Goal: Task Accomplishment & Management: Manage account settings

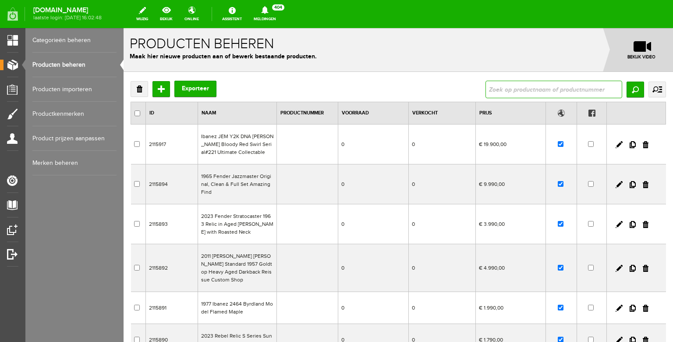
click at [545, 92] on input "text" at bounding box center [553, 90] width 137 height 18
type input "1964"
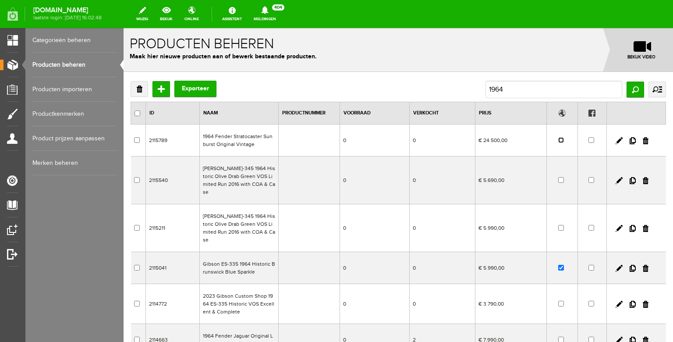
click at [562, 141] on input "checkbox" at bounding box center [561, 140] width 6 height 6
checkbox input "true"
click at [619, 139] on link at bounding box center [618, 140] width 7 height 7
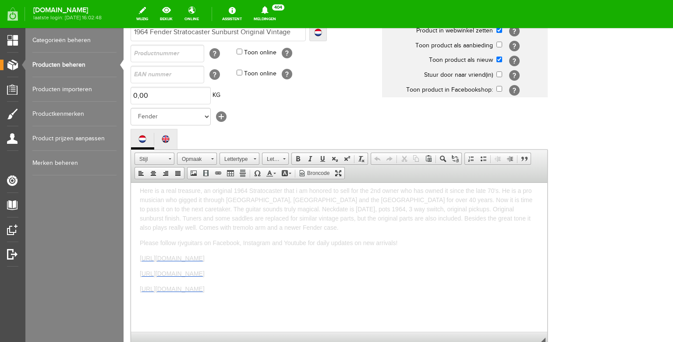
scroll to position [7, 0]
drag, startPoint x: 345, startPoint y: 206, endPoint x: 309, endPoint y: 206, distance: 35.5
click at [309, 206] on span "Here is a real treasure, an original 1964 Stratocaster that i am honored to sel…" at bounding box center [336, 206] width 393 height 44
click at [306, 217] on span "Here is a real treasure, an original 1964 Stratocaster that i am honored to sel…" at bounding box center [337, 206] width 394 height 44
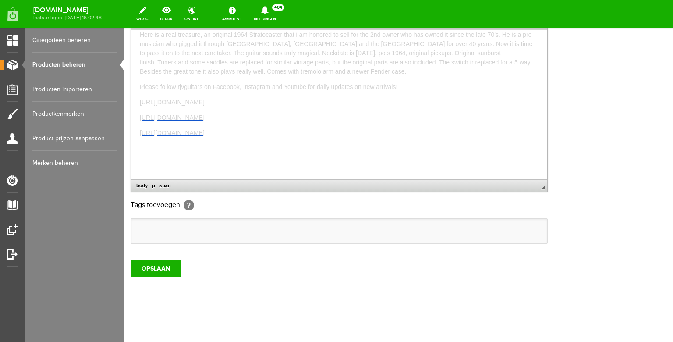
scroll to position [272, 0]
click at [159, 267] on input "OPSLAAN" at bounding box center [156, 268] width 50 height 18
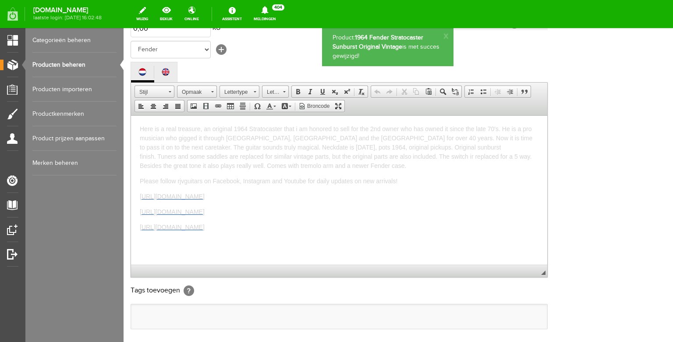
scroll to position [0, 0]
click at [338, 157] on span "Here is a real treasure, an original 1964 Stratocaster that i am honored to sel…" at bounding box center [336, 147] width 393 height 44
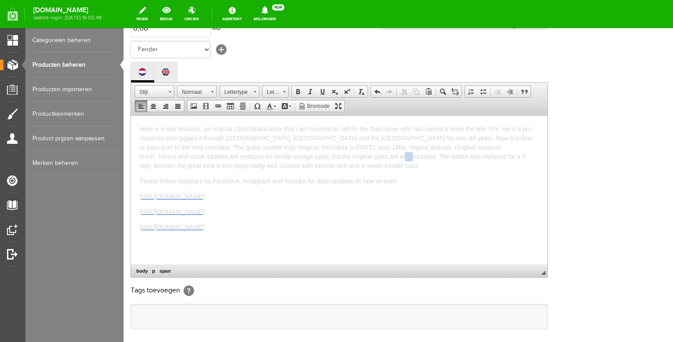
drag, startPoint x: 347, startPoint y: 158, endPoint x: 337, endPoint y: 156, distance: 9.7
click at [337, 156] on span "Here is a real treasure, an original 1964 Stratocaster that i am honored to sel…" at bounding box center [336, 147] width 393 height 44
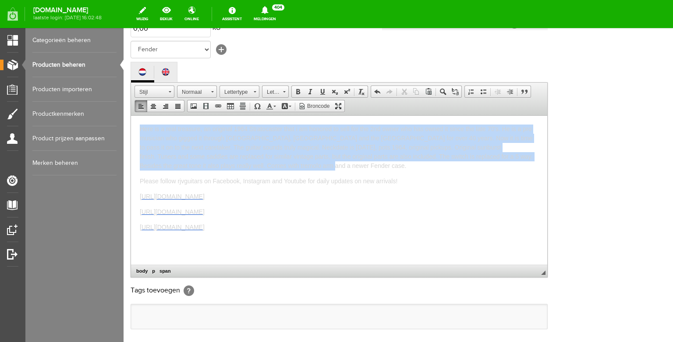
drag, startPoint x: 310, startPoint y: 167, endPoint x: 117, endPoint y: 98, distance: 204.8
click at [131, 115] on html "Here is a real treasure, an original 1964 Stratocaster that i am honored to sel…" at bounding box center [339, 189] width 416 height 149
copy span "Here is a real treasure, an original 1964 Stratocaster that i am honored to sel…"
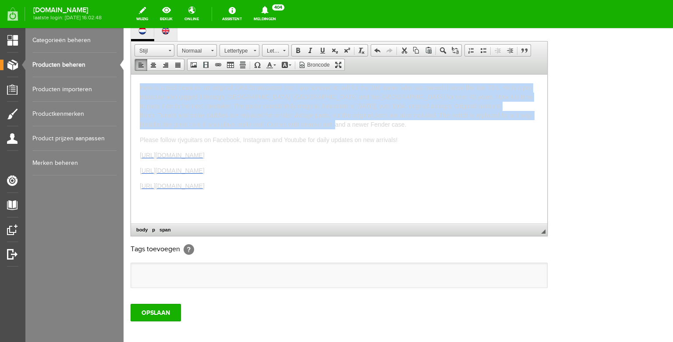
scroll to position [272, 0]
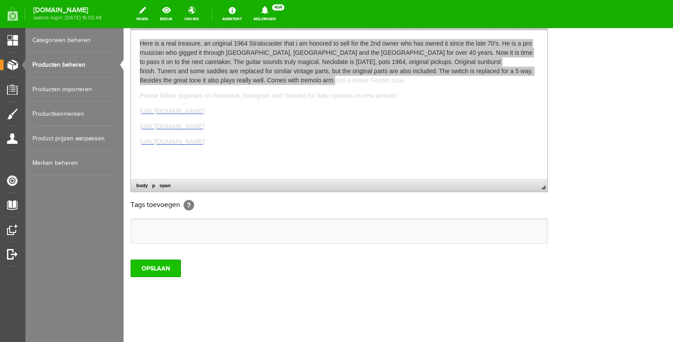
click at [168, 271] on input "OPSLAAN" at bounding box center [156, 268] width 50 height 18
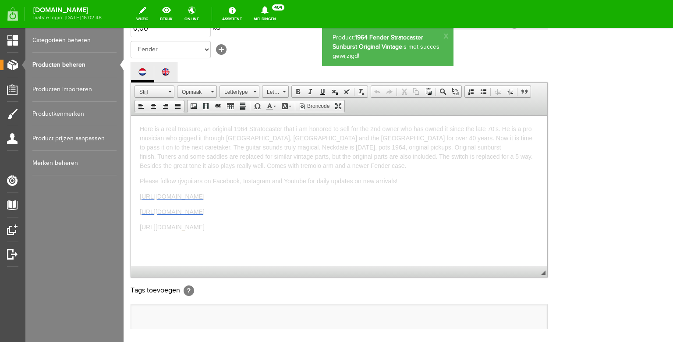
scroll to position [0, 0]
